Goal: Information Seeking & Learning: Learn about a topic

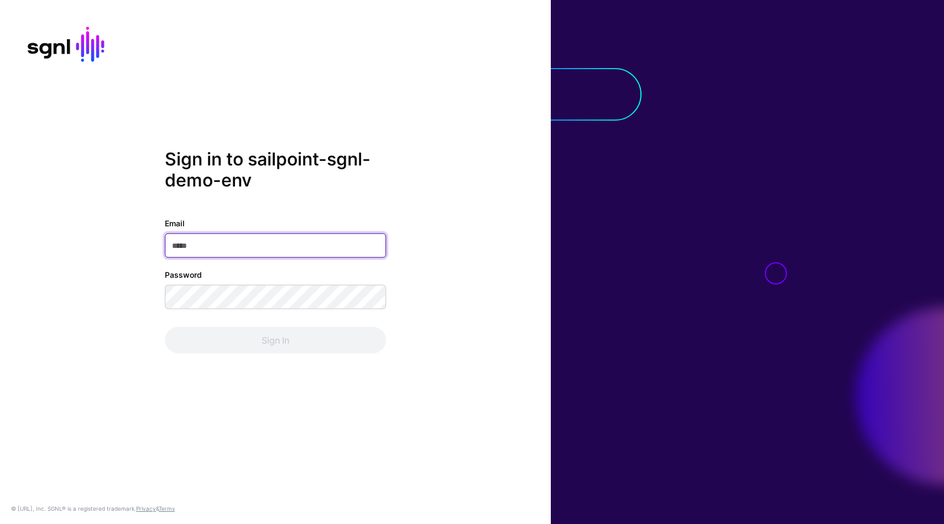
click at [260, 248] on input "Email" at bounding box center [275, 245] width 221 height 24
type input "**********"
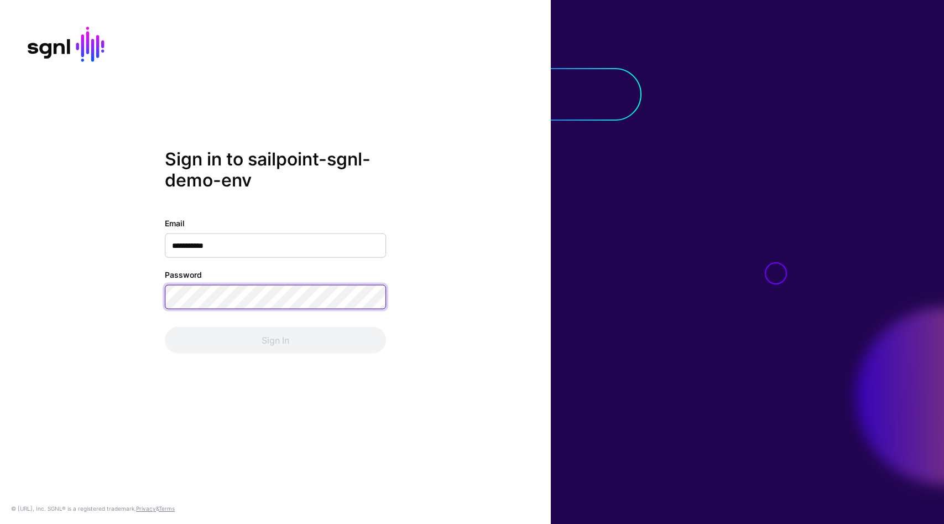
click at [0, 523] on com-1password-button at bounding box center [0, 524] width 0 height 0
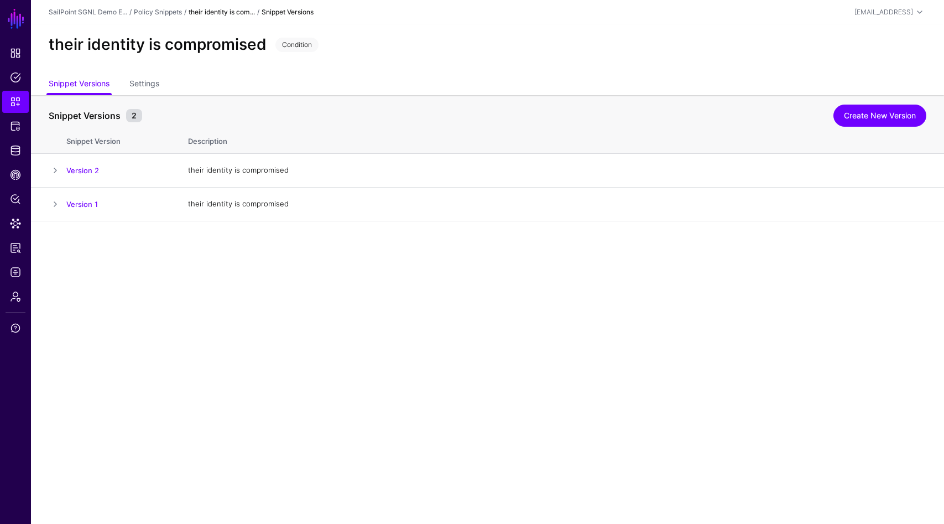
click at [409, 325] on main "SGNL Dashboard Policies Snippets Protected Systems Identity Data Fabric CAEP Hu…" at bounding box center [472, 262] width 944 height 524
click at [17, 215] on link "Data Lens" at bounding box center [15, 223] width 27 height 22
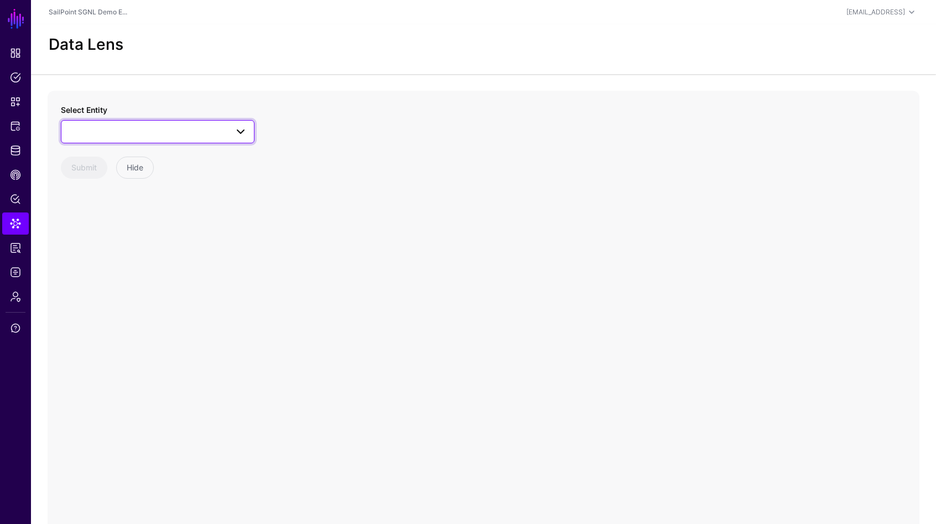
click at [121, 137] on span at bounding box center [157, 131] width 179 height 13
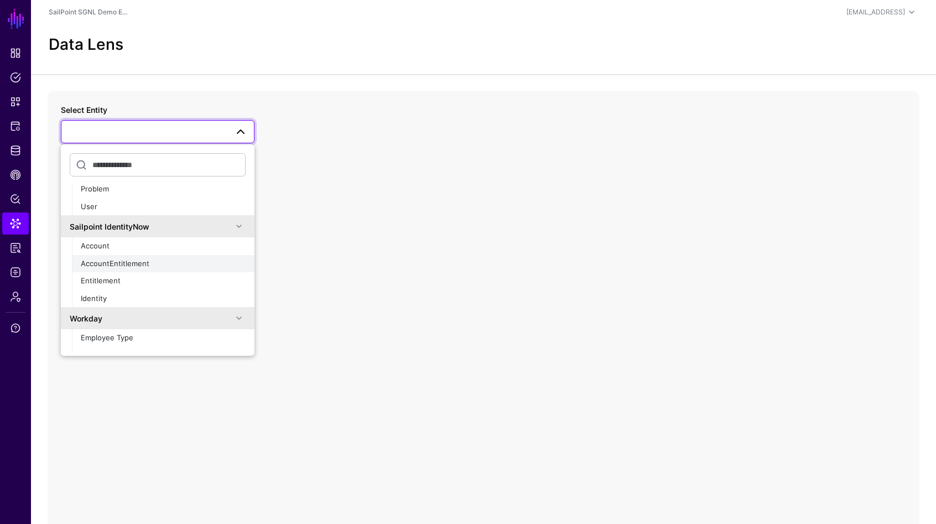
scroll to position [473, 0]
click at [102, 281] on span "Entitlement" at bounding box center [101, 278] width 40 height 9
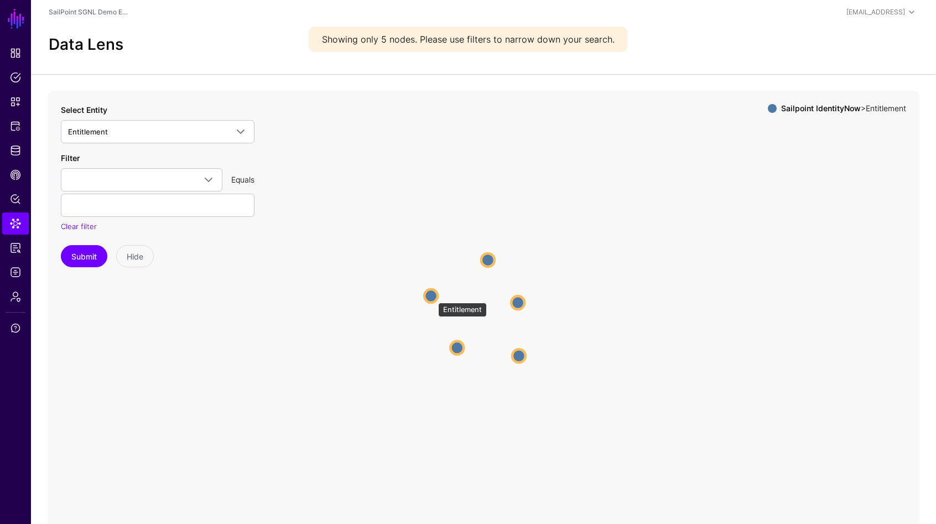
click at [432, 297] on circle at bounding box center [430, 295] width 13 height 13
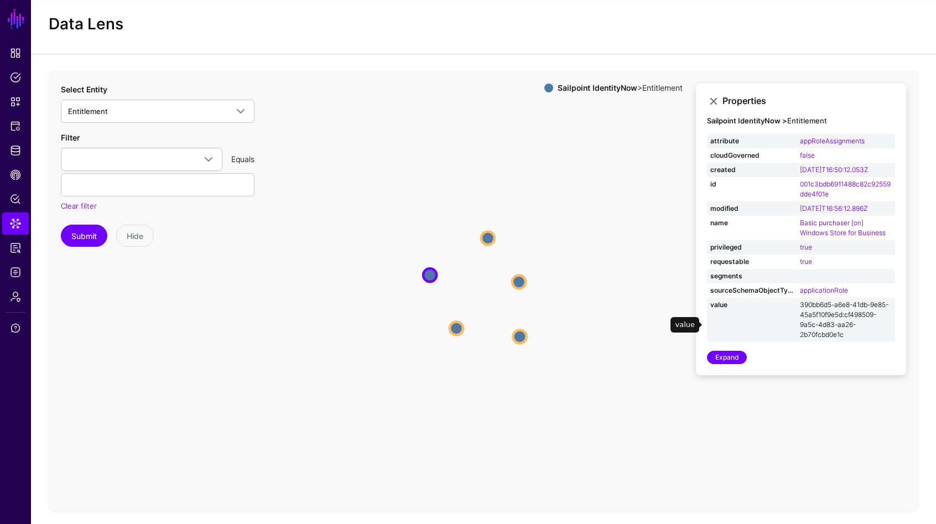
scroll to position [26, 0]
